Goal: Check status: Check status

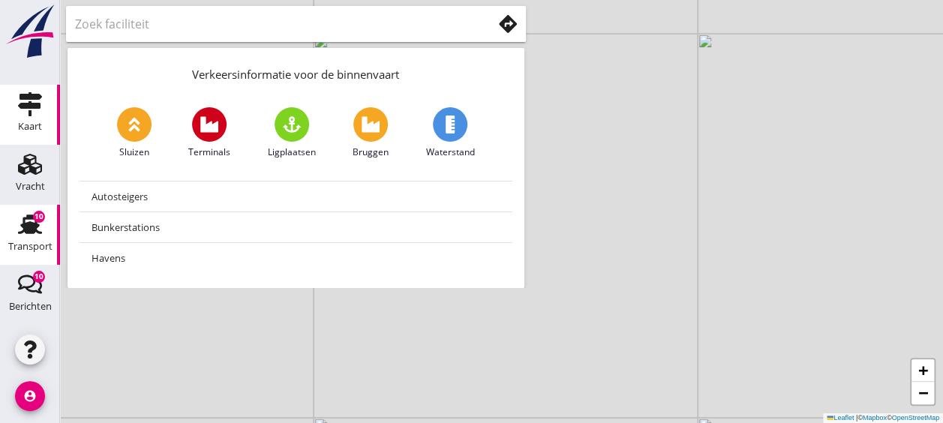
click at [23, 220] on icon "Transport" at bounding box center [30, 224] width 24 height 24
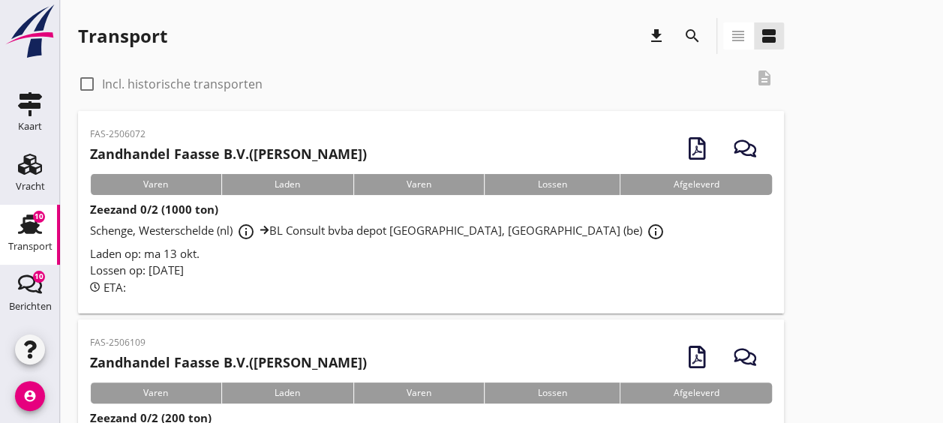
scroll to position [123, 0]
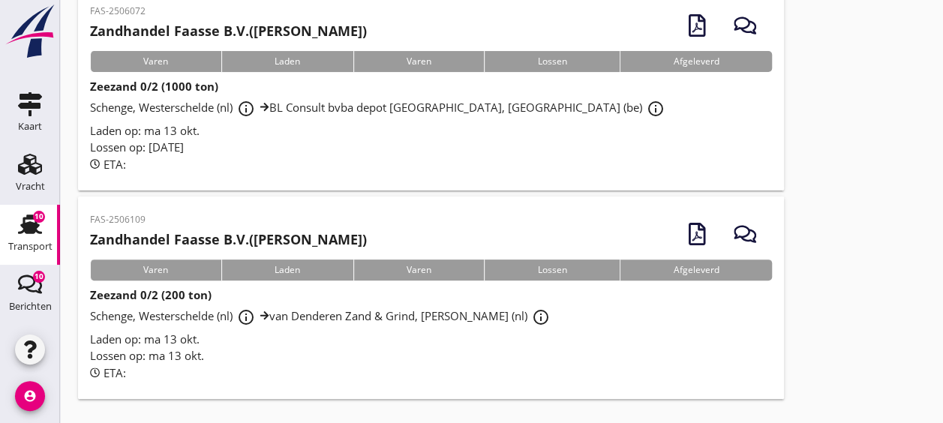
click at [378, 161] on div "ETA:" at bounding box center [431, 164] width 682 height 17
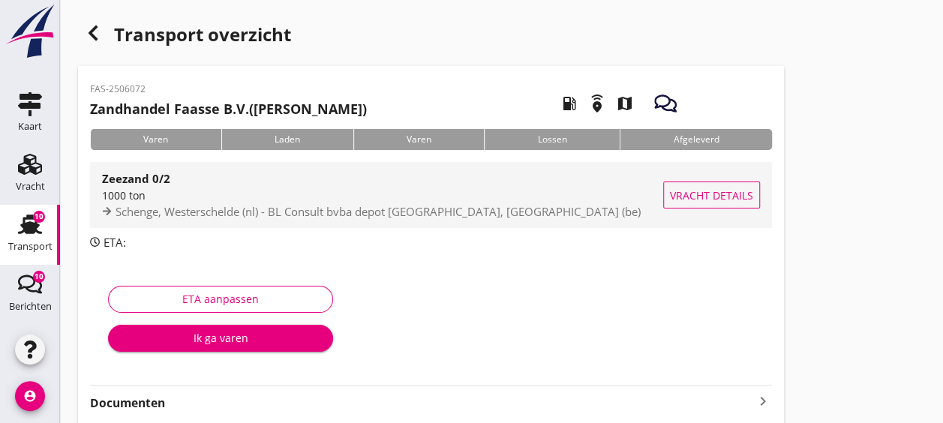
click at [694, 200] on span "Vracht details" at bounding box center [711, 196] width 83 height 16
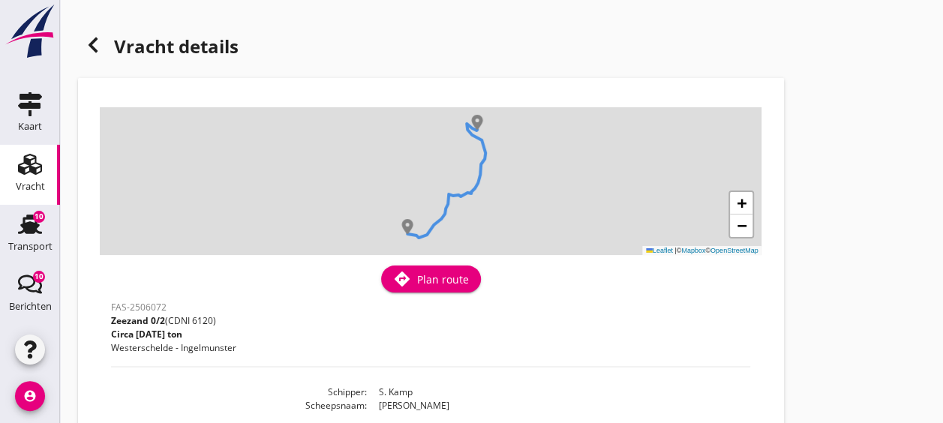
click at [445, 219] on div "+ − Leaflet | © Mapbox © OpenStreetMap" at bounding box center [431, 181] width 662 height 148
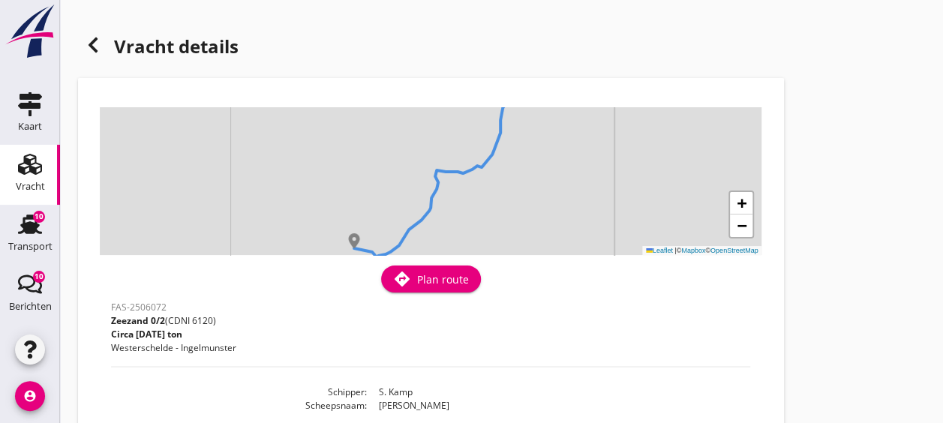
click at [444, 219] on div "+ − Leaflet | © Mapbox © OpenStreetMap" at bounding box center [431, 181] width 662 height 148
drag, startPoint x: 422, startPoint y: 188, endPoint x: 501, endPoint y: 86, distance: 129.4
